Goal: Navigation & Orientation: Find specific page/section

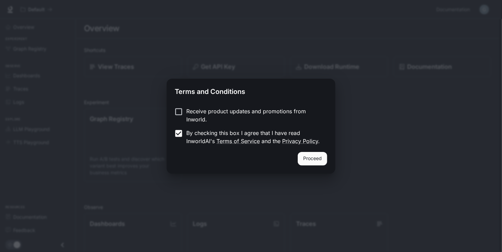
click at [178, 117] on label "Receive product updates and promotions from Inworld." at bounding box center [246, 115] width 151 height 16
click at [311, 159] on button "Proceed" at bounding box center [312, 159] width 29 height 14
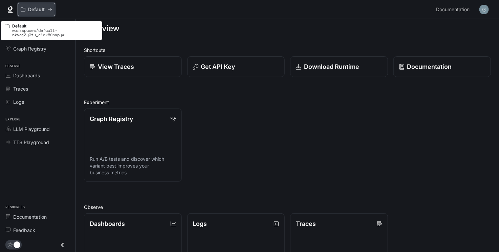
click at [53, 7] on button "Default" at bounding box center [37, 10] width 38 height 14
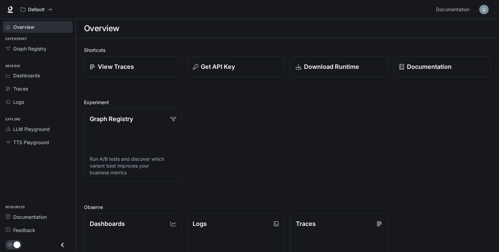
click at [15, 28] on span "Overview" at bounding box center [23, 26] width 21 height 7
click at [13, 7] on icon at bounding box center [10, 9] width 7 height 7
